Goal: Transaction & Acquisition: Purchase product/service

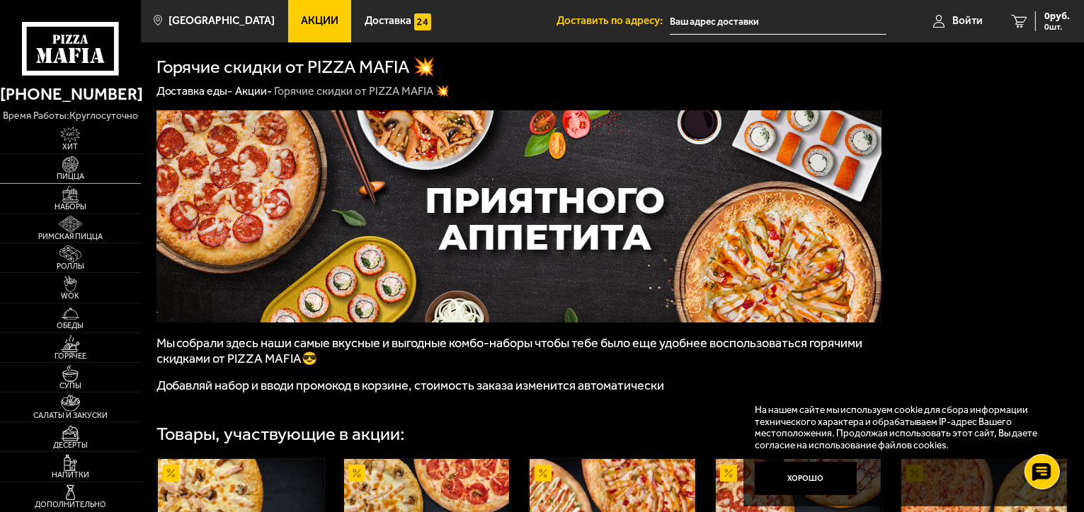
click at [68, 173] on span "Пицца" at bounding box center [70, 177] width 141 height 8
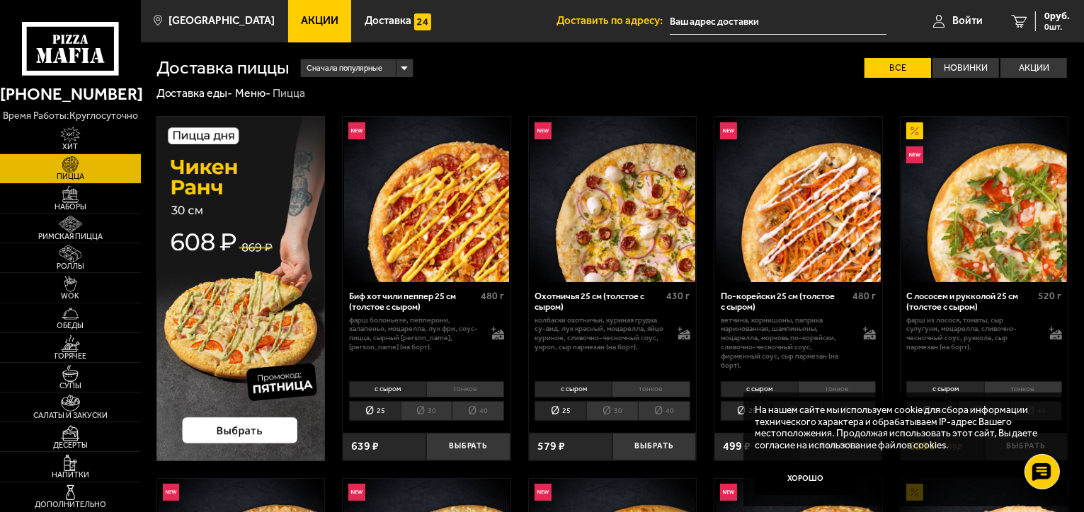
click at [404, 70] on div "Сначала популярные" at bounding box center [356, 68] width 111 height 18
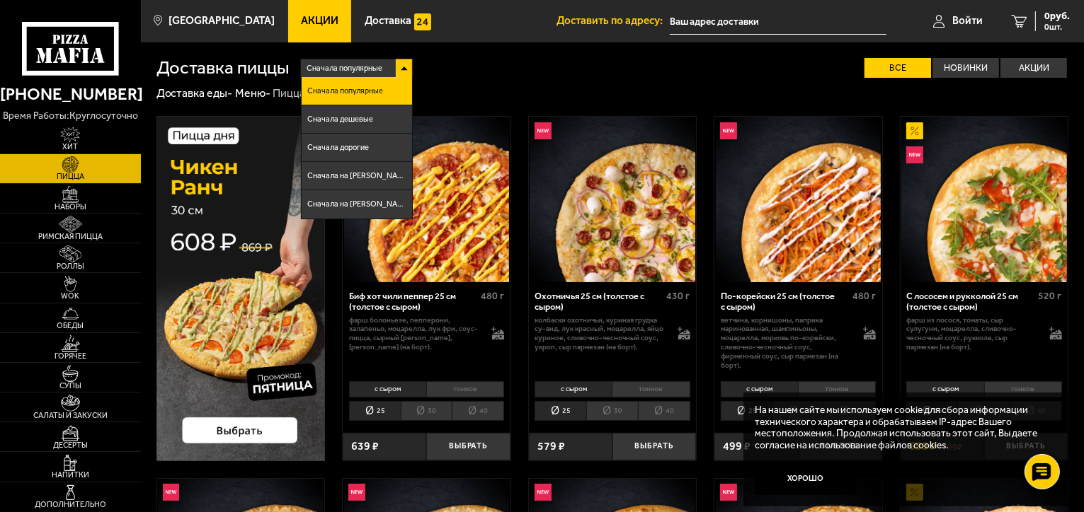
click at [405, 70] on div "Сначала популярные" at bounding box center [356, 68] width 111 height 18
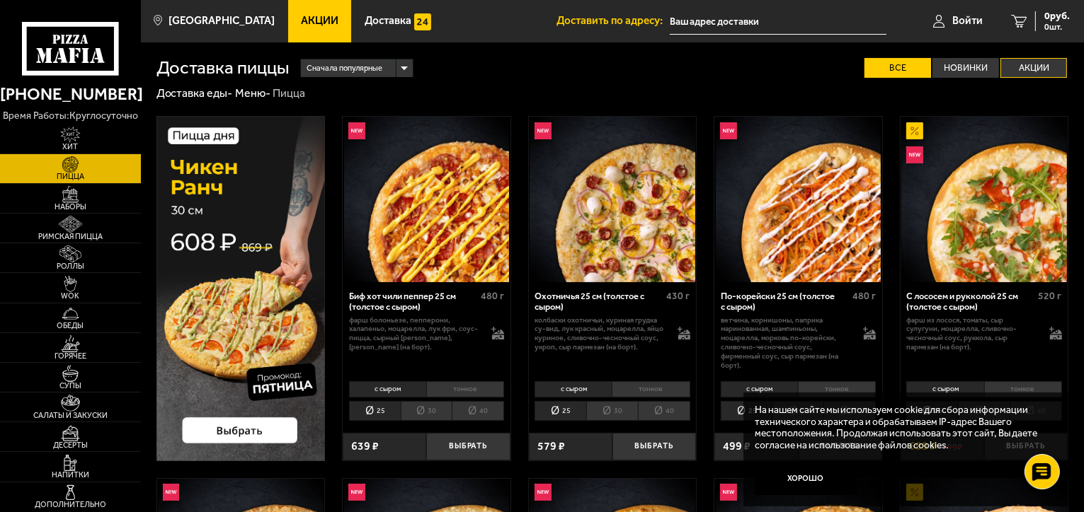
click at [1030, 64] on label "Акции" at bounding box center [1033, 68] width 67 height 21
click at [0, 0] on input "Акции" at bounding box center [0, 0] width 0 height 0
